Goal: Task Accomplishment & Management: Complete application form

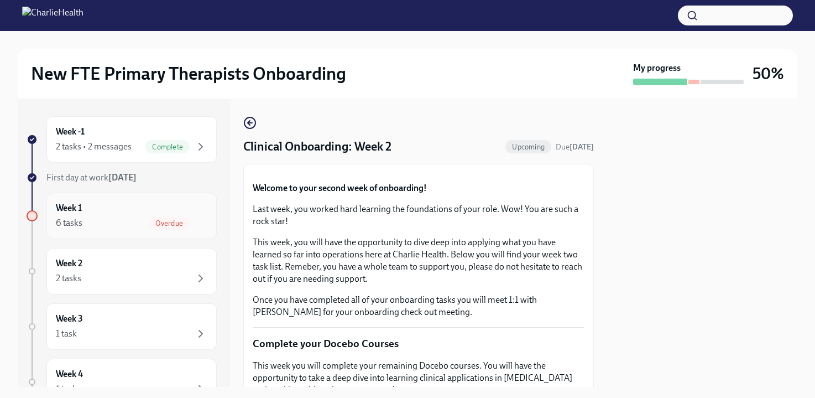
click at [129, 223] on div "6 tasks Overdue" at bounding box center [132, 222] width 152 height 13
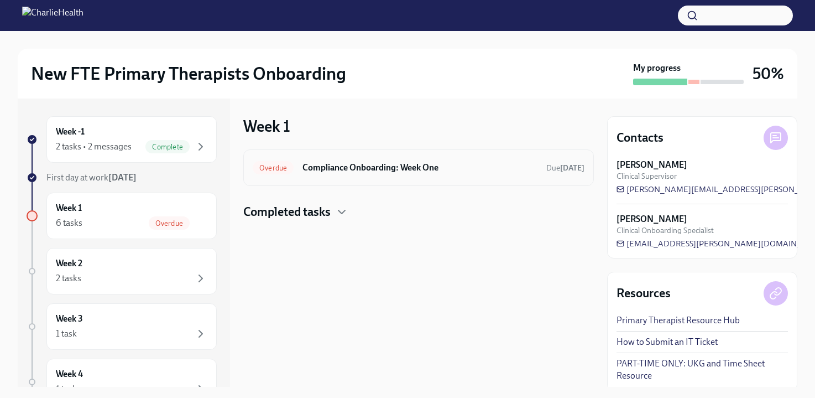
click at [315, 165] on h6 "Compliance Onboarding: Week One" at bounding box center [420, 168] width 235 height 12
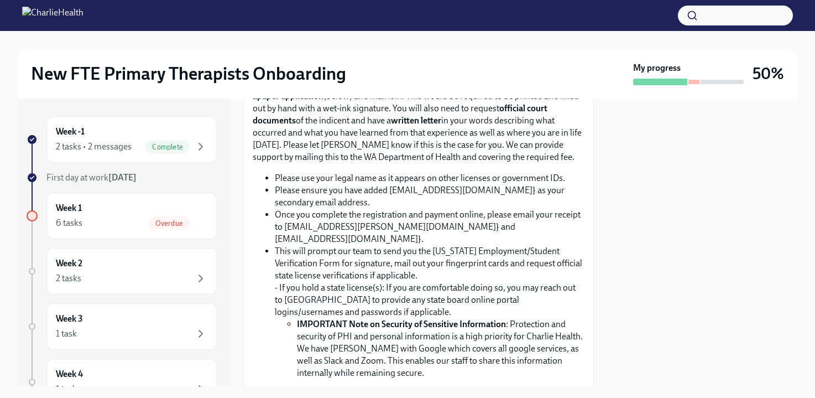
scroll to position [327, 0]
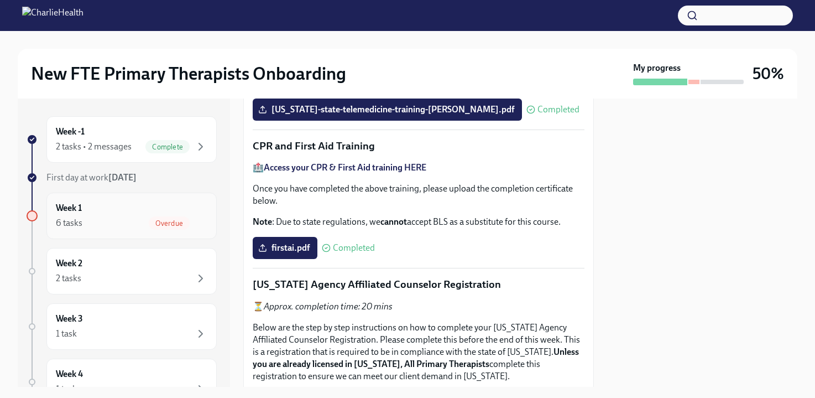
click at [162, 223] on span "Overdue" at bounding box center [169, 223] width 41 height 8
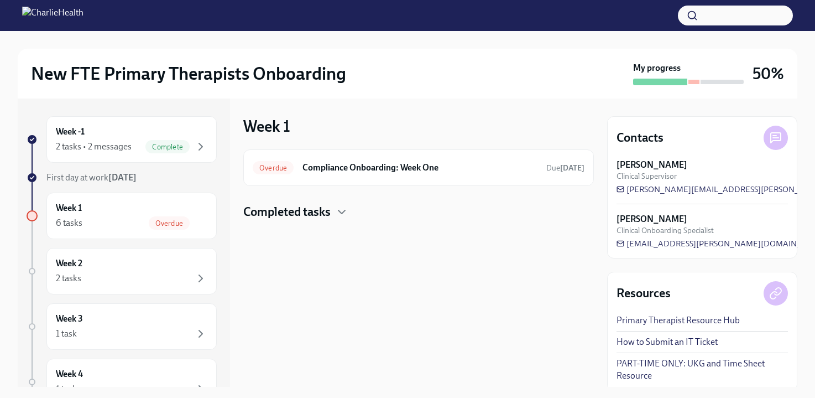
click at [308, 215] on h4 "Completed tasks" at bounding box center [286, 212] width 87 height 17
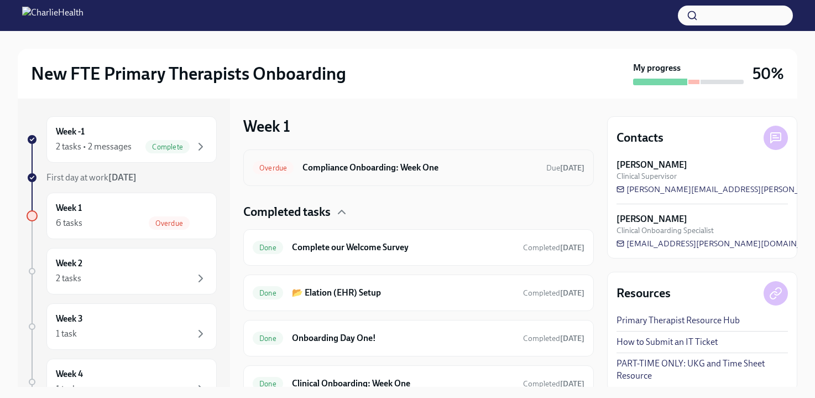
click at [312, 169] on h6 "Compliance Onboarding: Week One" at bounding box center [420, 168] width 235 height 12
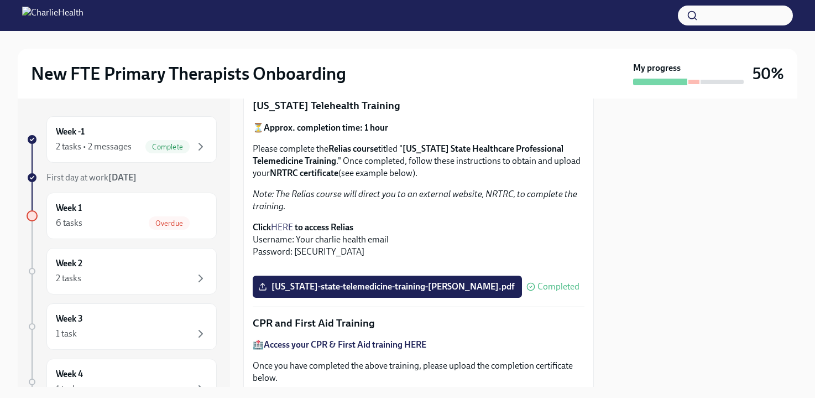
scroll to position [91, 0]
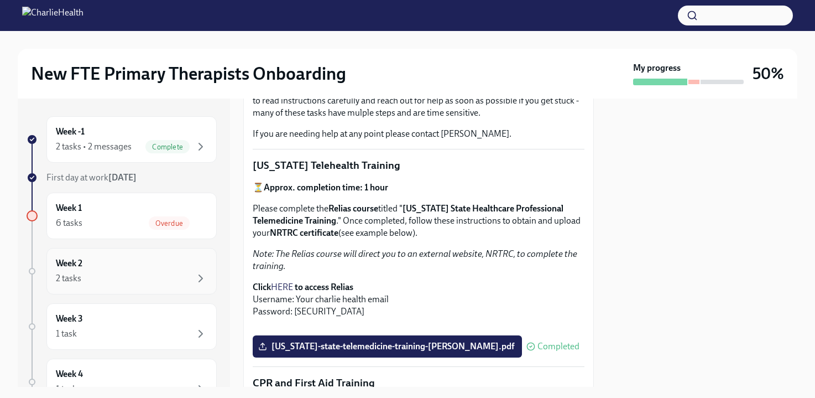
click at [131, 272] on div "2 tasks" at bounding box center [132, 278] width 152 height 13
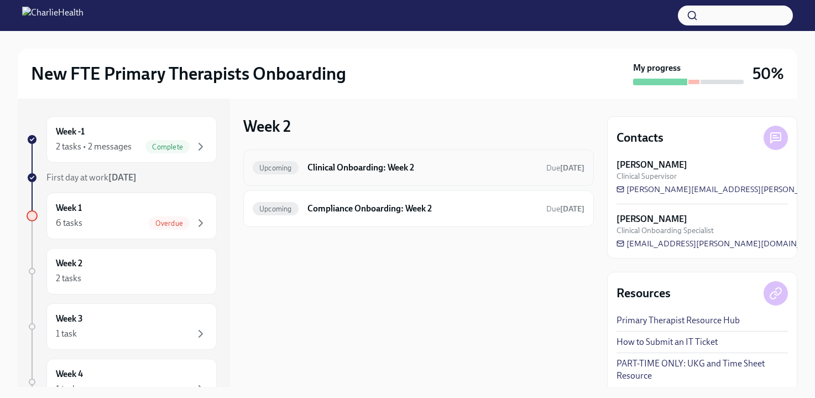
click at [346, 168] on h6 "Clinical Onboarding: Week 2" at bounding box center [423, 168] width 230 height 12
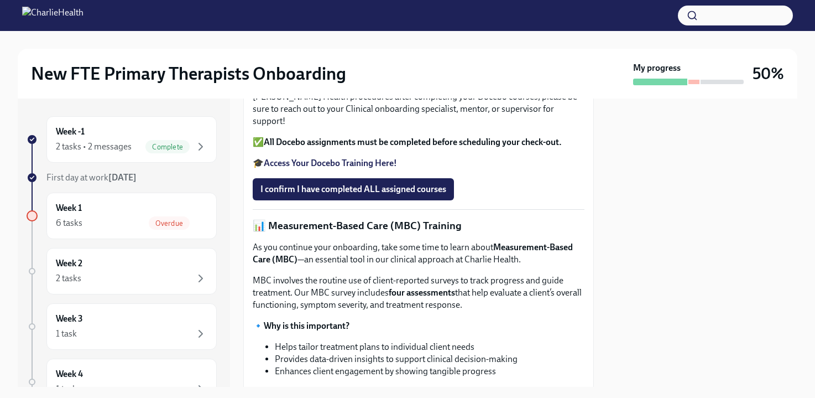
scroll to position [363, 0]
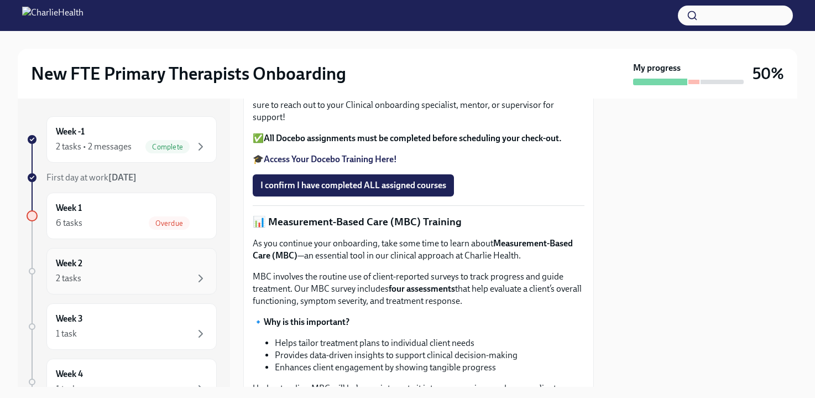
click at [149, 272] on div "2 tasks" at bounding box center [132, 278] width 152 height 13
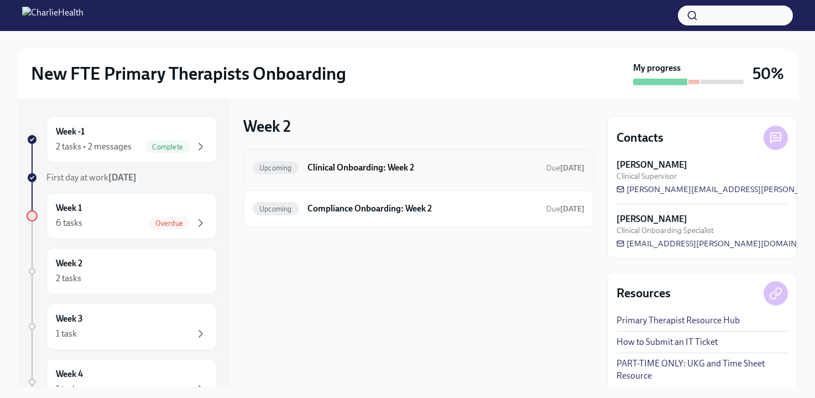
click at [393, 158] on div "Upcoming Clinical Onboarding: Week 2 Due [DATE]" at bounding box center [418, 167] width 351 height 37
click at [385, 171] on h6 "Clinical Onboarding: Week 2" at bounding box center [423, 168] width 230 height 12
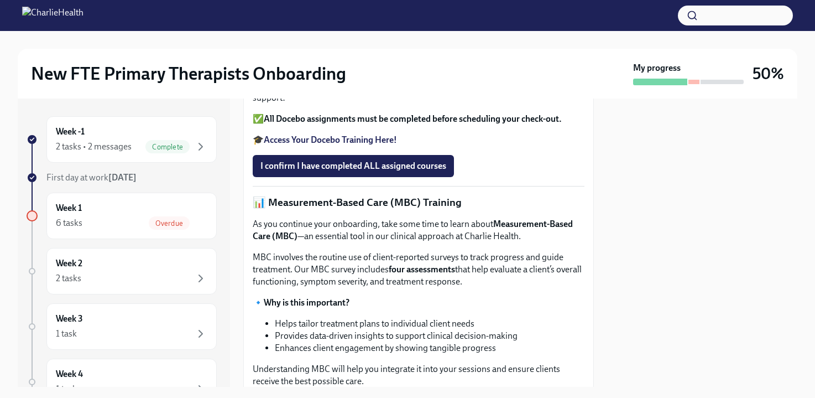
scroll to position [387, 0]
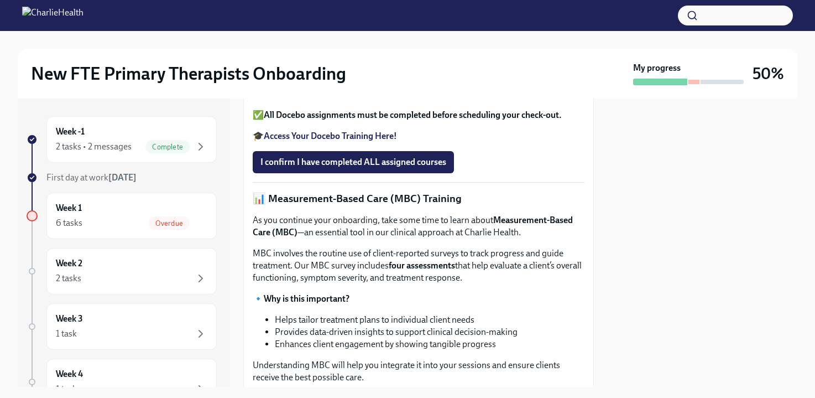
click at [363, 141] on strong "Access Your Docebo Training Here!" at bounding box center [330, 136] width 133 height 11
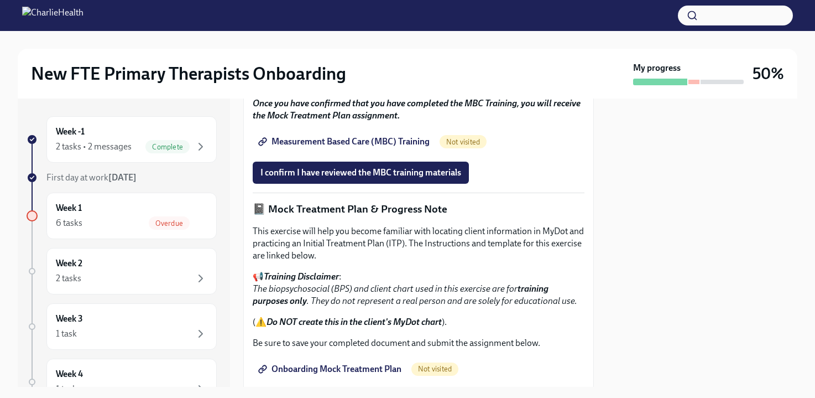
scroll to position [702, 0]
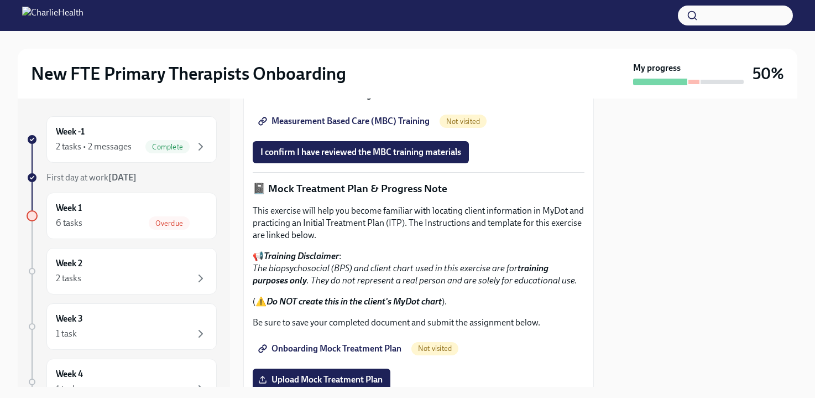
click at [330, 127] on span "Measurement Based Care (MBC) Training" at bounding box center [345, 121] width 169 height 11
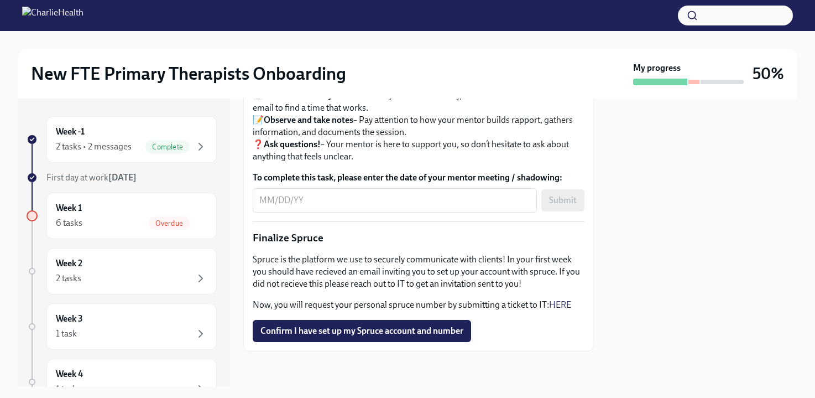
scroll to position [1326, 0]
click at [311, 333] on span "Confirm I have set up my Spruce account and number" at bounding box center [362, 330] width 203 height 11
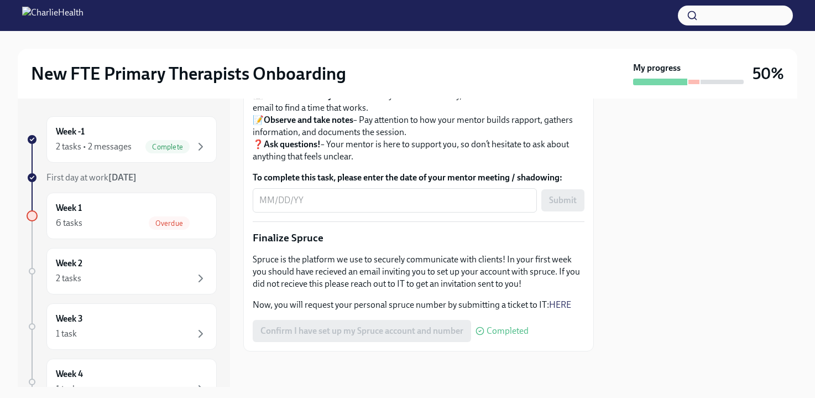
click at [563, 302] on link "HERE" at bounding box center [560, 304] width 22 height 11
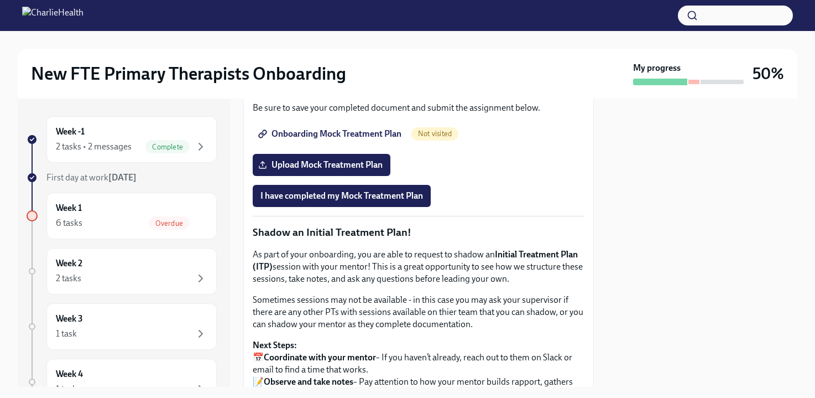
scroll to position [915, 0]
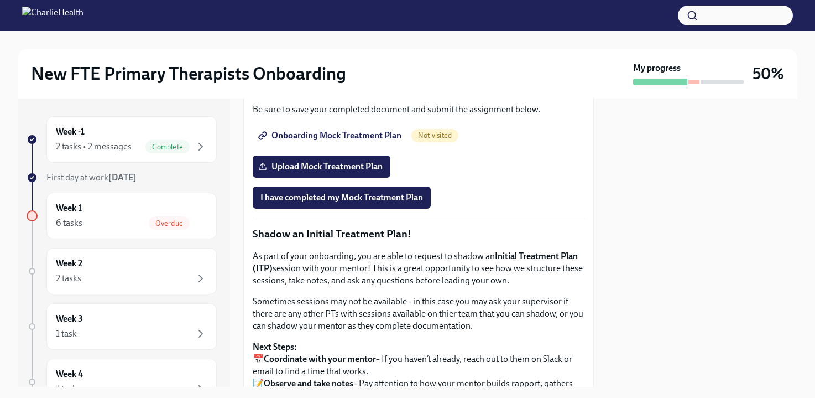
click at [335, 141] on span "Onboarding Mock Treatment Plan" at bounding box center [331, 135] width 141 height 11
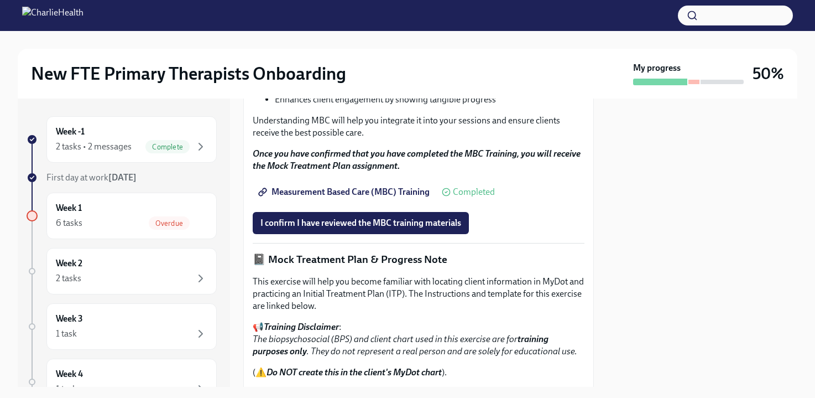
scroll to position [671, 0]
